Goal: Transaction & Acquisition: Purchase product/service

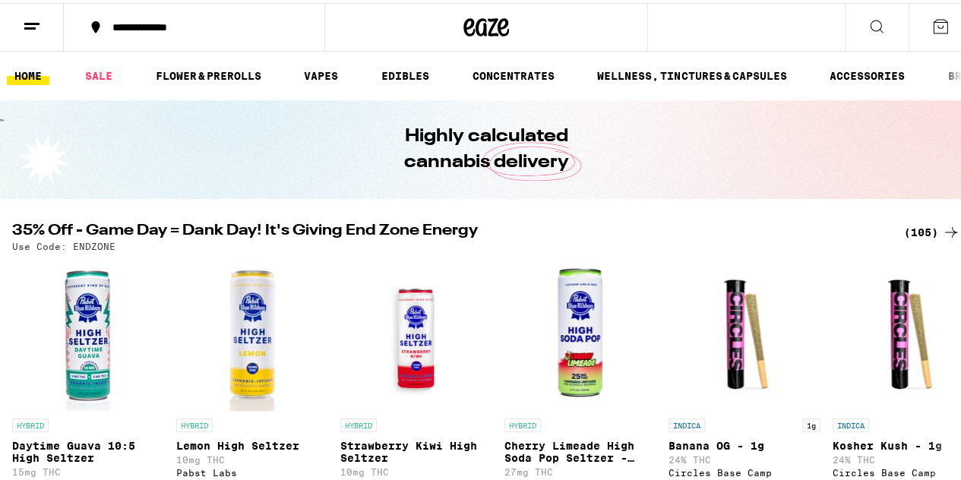
click at [915, 233] on div "(105)" at bounding box center [932, 229] width 56 height 18
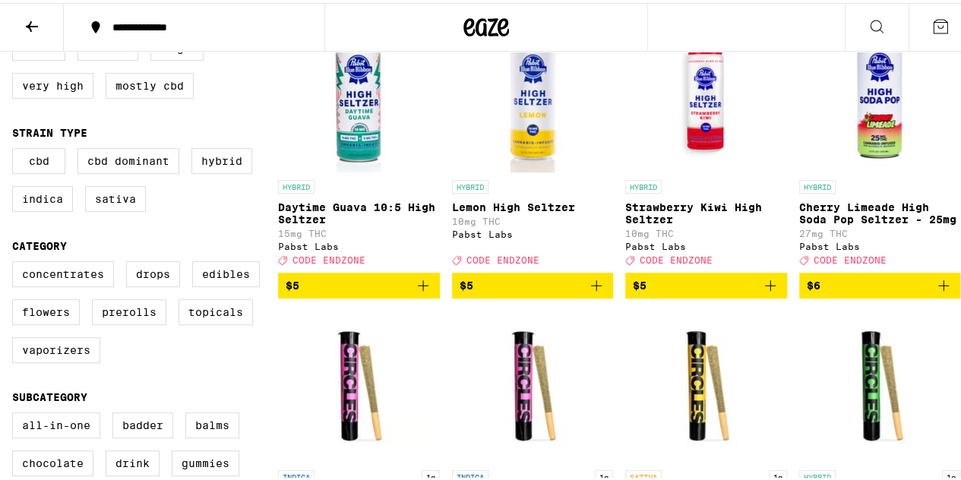
scroll to position [202, 0]
click at [55, 320] on label "Flowers" at bounding box center [46, 309] width 68 height 26
click at [16, 261] on input "Flowers" at bounding box center [15, 261] width 1 height 1
checkbox input "true"
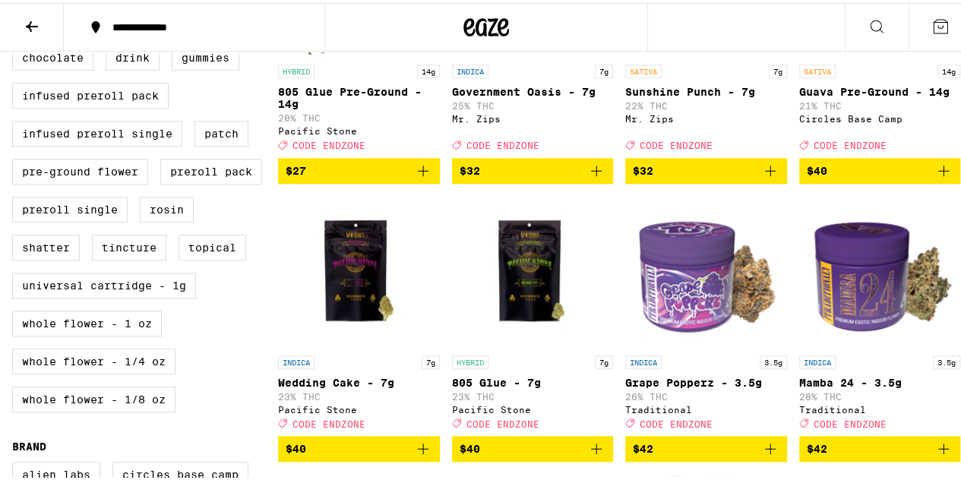
scroll to position [405, 0]
